Goal: Navigation & Orientation: Find specific page/section

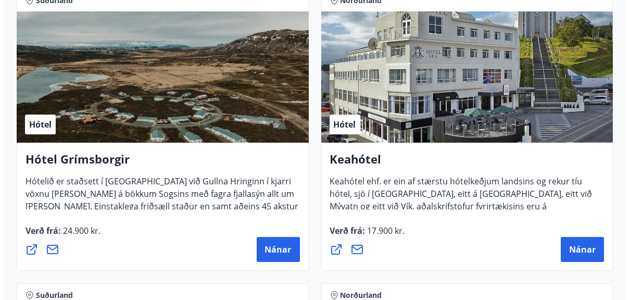
scroll to position [833, 0]
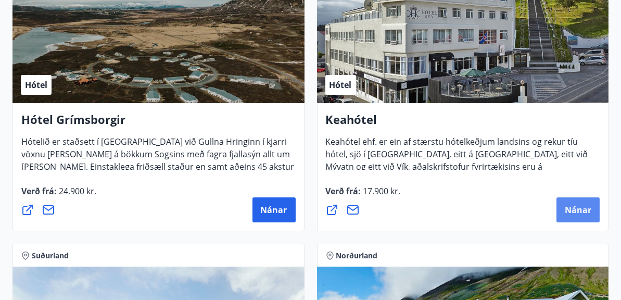
click at [583, 198] on button "Nánar" at bounding box center [577, 209] width 43 height 25
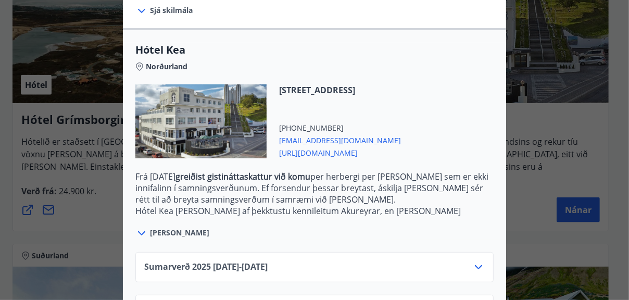
scroll to position [293, 0]
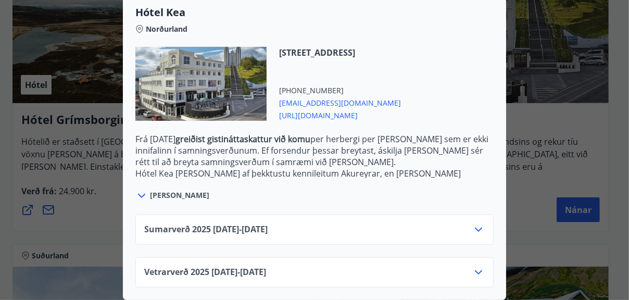
click at [475, 225] on icon at bounding box center [478, 229] width 12 height 12
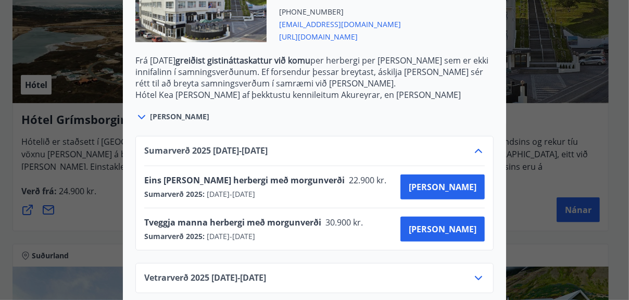
scroll to position [376, 0]
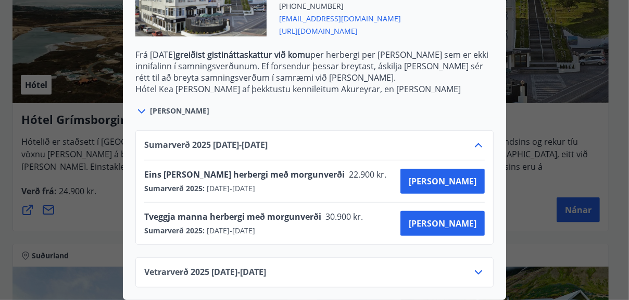
click at [476, 267] on icon at bounding box center [478, 272] width 12 height 12
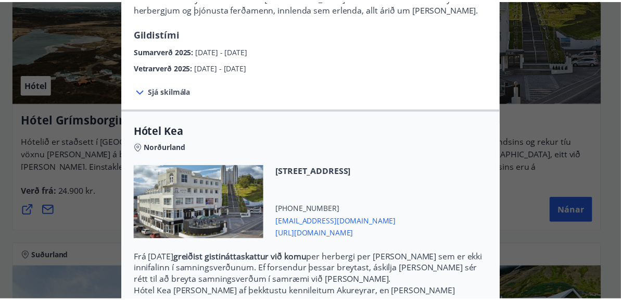
scroll to position [0, 0]
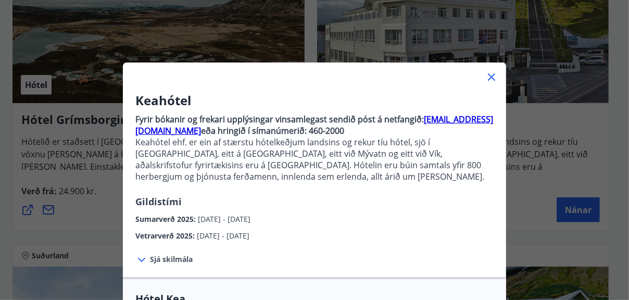
click at [488, 77] on icon at bounding box center [491, 76] width 7 height 7
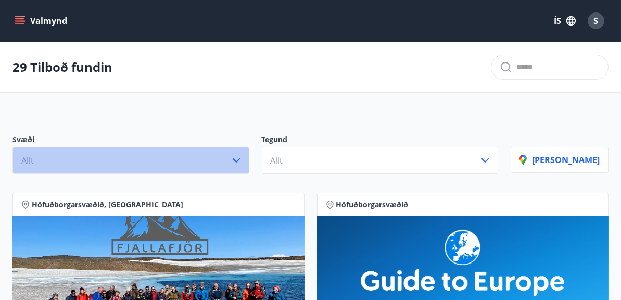
click at [213, 167] on button "Allt" at bounding box center [130, 160] width 237 height 27
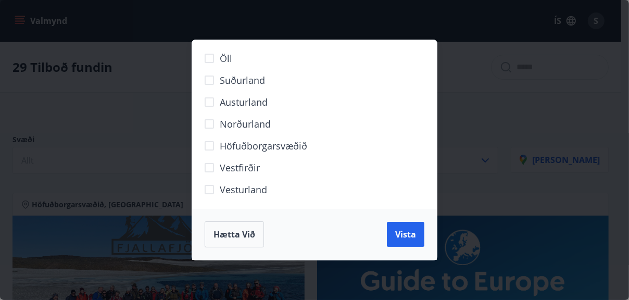
click at [161, 146] on div "Öll Suðurland [GEOGRAPHIC_DATA] Norðurland Höfuðborgarsvæðið [GEOGRAPHIC_DATA] …" at bounding box center [314, 150] width 629 height 300
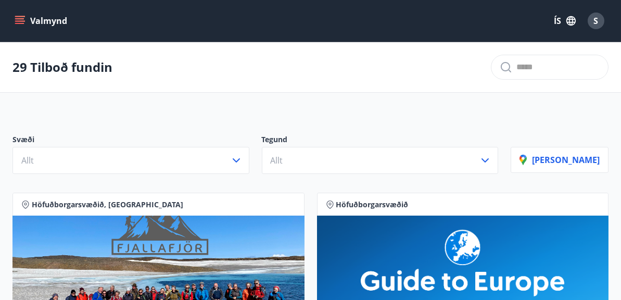
click at [32, 20] on button "Valmynd" at bounding box center [41, 20] width 59 height 19
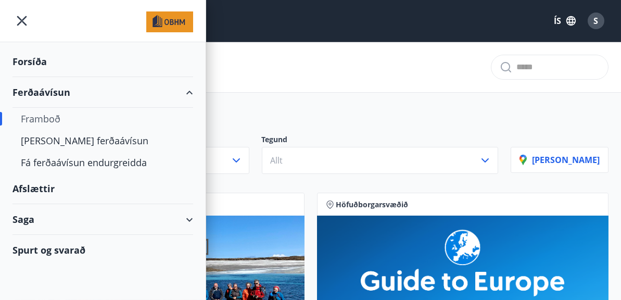
click at [35, 57] on div "Forsíða" at bounding box center [102, 61] width 181 height 31
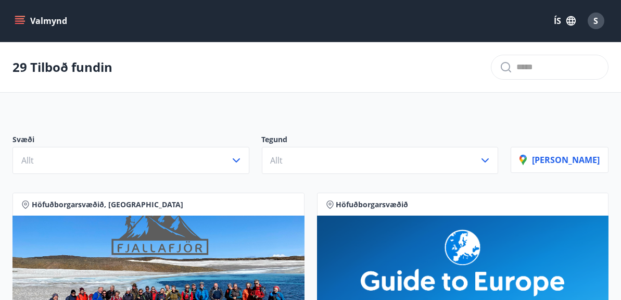
click at [34, 24] on button "Valmynd" at bounding box center [41, 20] width 59 height 19
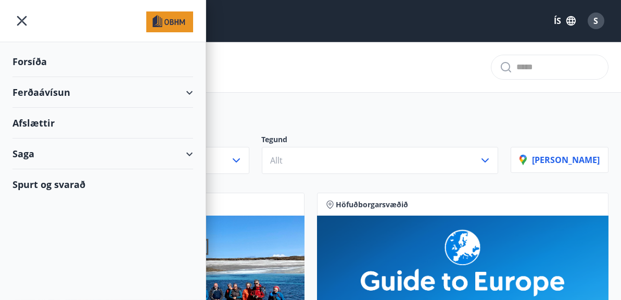
click at [196, 12] on div at bounding box center [103, 21] width 206 height 42
click at [183, 20] on img at bounding box center [169, 21] width 47 height 21
